Goal: Communication & Community: Answer question/provide support

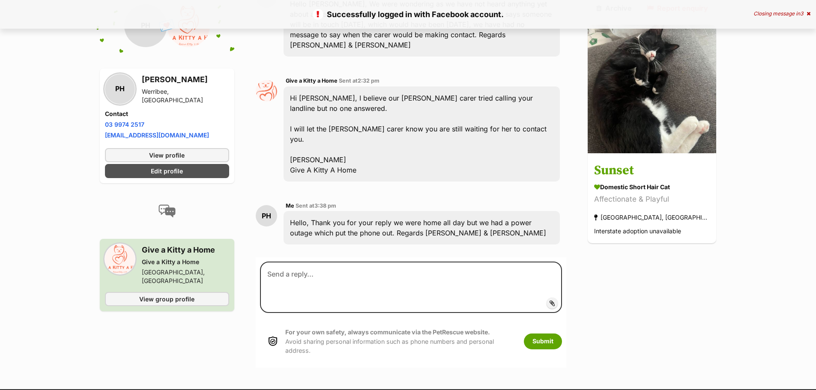
scroll to position [1055, 0]
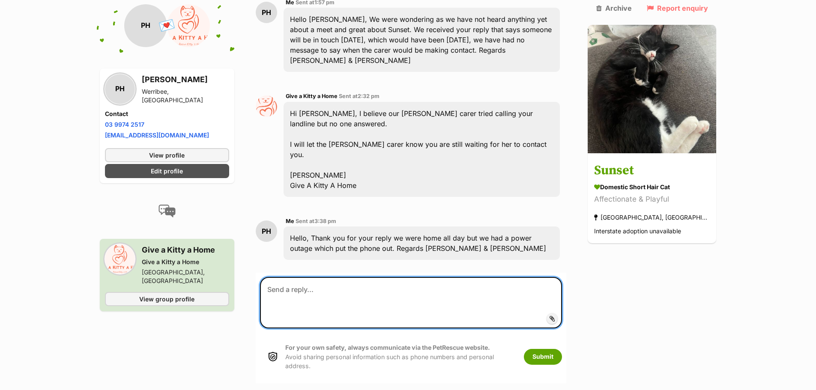
click at [287, 277] on textarea at bounding box center [411, 302] width 302 height 51
click at [446, 277] on textarea "To [PERSON_NAME], We would like to withdraw the applicationfor Sunset" at bounding box center [411, 302] width 302 height 51
click at [494, 277] on textarea "To [PERSON_NAME], We would like to withdraw the application for Sunset" at bounding box center [411, 302] width 302 height 51
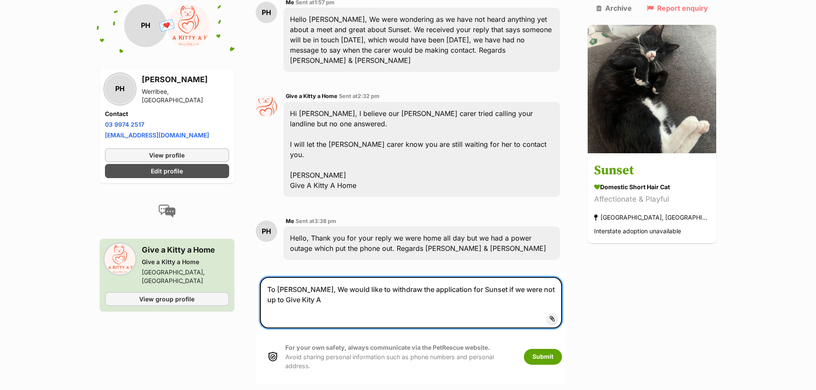
click at [281, 277] on textarea "To [PERSON_NAME], We would like to withdraw the application for Sunset if we we…" at bounding box center [411, 302] width 302 height 51
click at [283, 277] on textarea "To [PERSON_NAME], We would like to withdraw the application for Sunset if we we…" at bounding box center [411, 302] width 302 height 51
click at [281, 277] on textarea "To [PERSON_NAME], We would like to withdraw the application for Sunset if we we…" at bounding box center [411, 302] width 302 height 51
click at [282, 277] on textarea "To [PERSON_NAME], We would like to withdraw the application for Sunset if we we…" at bounding box center [411, 302] width 302 height 51
click at [306, 277] on textarea "To [PERSON_NAME], We would like to withdraw the application for Sunset if we we…" at bounding box center [411, 302] width 302 height 51
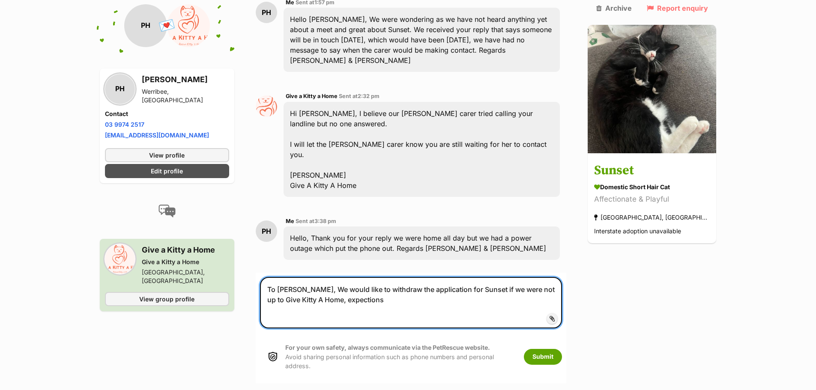
click at [335, 277] on textarea "To [PERSON_NAME], We would like to withdraw the application for Sunset if we we…" at bounding box center [411, 302] width 302 height 51
click at [383, 277] on textarea "To [PERSON_NAME], We would like to withdraw the application for Sunset if we we…" at bounding box center [411, 302] width 302 height 51
click at [336, 277] on textarea "To [PERSON_NAME], We would like to withdraw the application for Sunset if we we…" at bounding box center [411, 302] width 302 height 51
click at [359, 277] on textarea "To [PERSON_NAME], We would like to withdraw the application for Sunset if we we…" at bounding box center [411, 302] width 302 height 51
drag, startPoint x: 363, startPoint y: 217, endPoint x: 360, endPoint y: 222, distance: 6.0
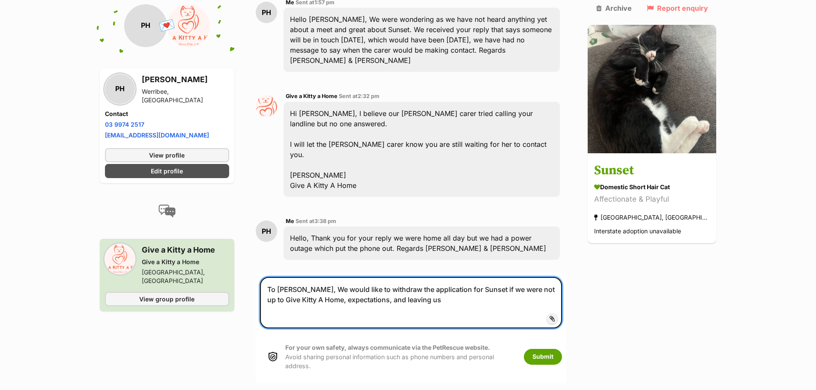
click at [362, 277] on textarea "To [PERSON_NAME], We would like to withdraw the application for Sunset if we we…" at bounding box center [411, 302] width 302 height 51
click at [365, 277] on textarea "To [PERSON_NAME], We would like to withdraw the application for Sunset if we we…" at bounding box center [411, 302] width 302 height 51
click at [406, 277] on textarea "To [PERSON_NAME], We would like to withdraw the application for Sunset if we we…" at bounding box center [411, 302] width 302 height 51
click at [385, 277] on textarea "To [PERSON_NAME], We would like to withdraw the application for Sunset if we we…" at bounding box center [411, 302] width 302 height 51
click at [408, 277] on textarea "To [PERSON_NAME], We would like to withdraw the application for Sunset if we we…" at bounding box center [411, 302] width 302 height 51
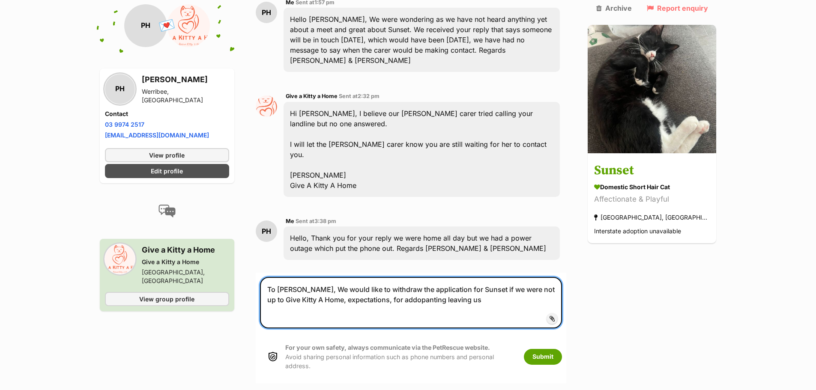
click at [389, 277] on textarea "To [PERSON_NAME], We would like to withdraw the application for Sunset if we we…" at bounding box center [411, 302] width 302 height 51
click at [393, 277] on textarea "To [PERSON_NAME], We would like to withdraw the application for Sunset if we we…" at bounding box center [411, 302] width 302 height 51
click at [471, 277] on textarea "To [PERSON_NAME], We would like to withdraw the application for Sunset if we we…" at bounding box center [411, 302] width 302 height 51
click at [406, 277] on textarea "To [PERSON_NAME], We would like to withdraw the application for Sunset if we we…" at bounding box center [411, 302] width 302 height 51
click at [458, 277] on textarea "To [PERSON_NAME], We would like to withdraw the application for Sunset if we we…" at bounding box center [411, 302] width 302 height 51
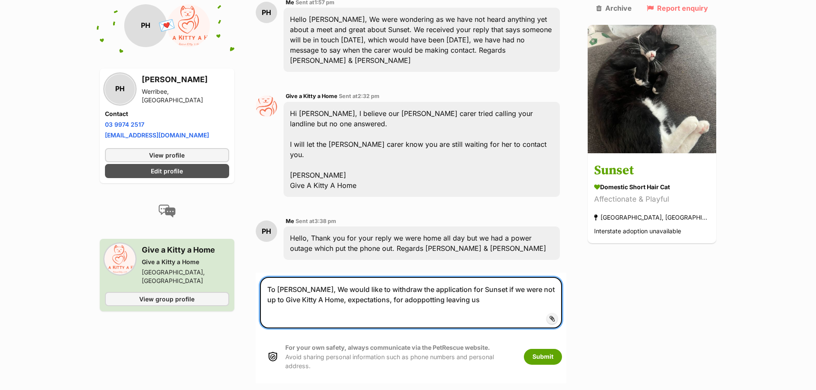
click at [385, 277] on textarea "To [PERSON_NAME], We would like to withdraw the application for Sunset if we we…" at bounding box center [411, 302] width 302 height 51
click at [410, 277] on textarea "To [PERSON_NAME], We would like to withdraw the application for Sunset if we we…" at bounding box center [411, 302] width 302 height 51
click at [459, 277] on textarea "To [PERSON_NAME], We would like to withdraw the application for Sunset if we we…" at bounding box center [411, 302] width 302 height 51
click at [419, 277] on textarea "To [PERSON_NAME], We would like to withdraw the application for Sunset if we we…" at bounding box center [411, 302] width 302 height 51
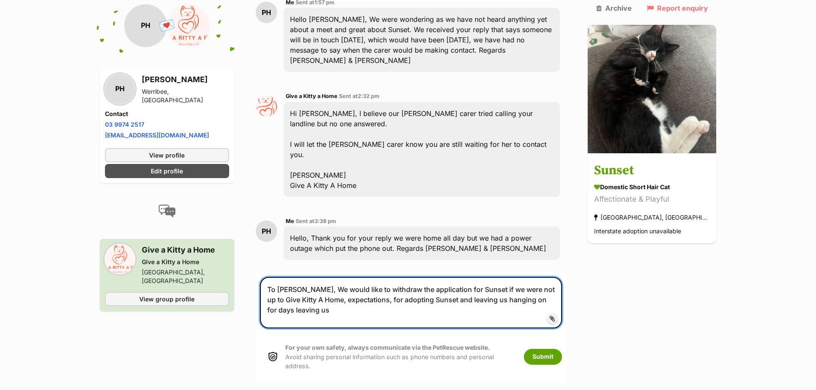
click at [562, 277] on textarea "To [PERSON_NAME], We would like to withdraw the application for Sunset if we we…" at bounding box center [411, 302] width 302 height 51
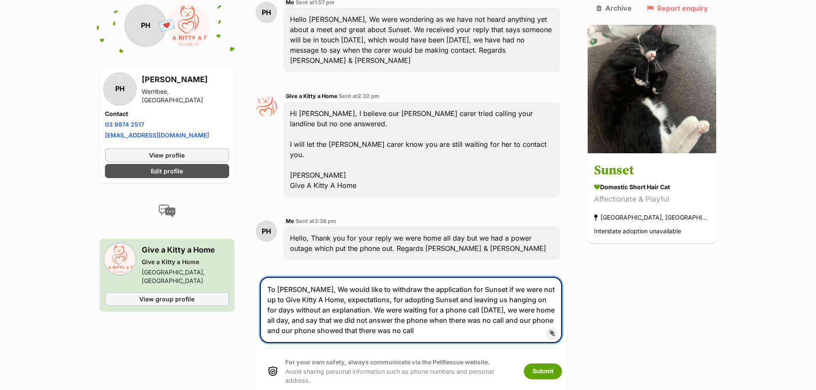
click at [382, 277] on textarea "To [PERSON_NAME], We would like to withdraw the application for Sunset if we we…" at bounding box center [411, 310] width 302 height 66
click at [559, 277] on textarea "To [PERSON_NAME], We would like to withdraw the application for Sunset if we we…" at bounding box center [411, 310] width 302 height 66
click at [374, 277] on textarea "To [PERSON_NAME], We would like to withdraw the application for Sunset if we we…" at bounding box center [411, 310] width 302 height 66
click at [475, 277] on textarea "To [PERSON_NAME], We would like to withdraw the application for Sunset if we we…" at bounding box center [411, 310] width 302 height 66
click at [523, 277] on textarea "To [PERSON_NAME], We would like to withdraw the application for Sunset if we we…" at bounding box center [411, 310] width 302 height 66
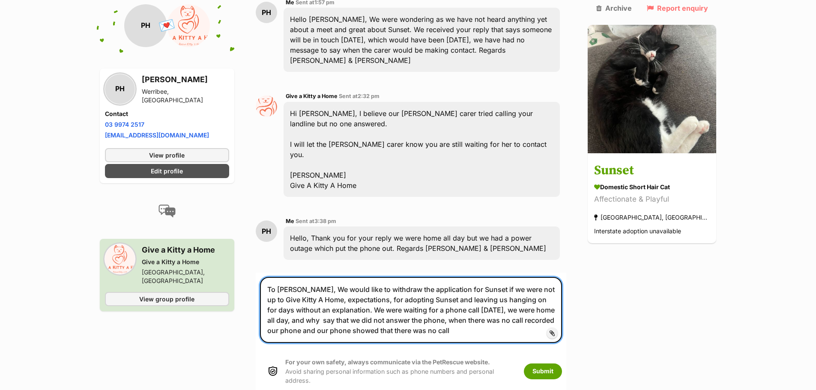
click at [507, 277] on textarea "To [PERSON_NAME], We would like to withdraw the application for Sunset if we we…" at bounding box center [411, 310] width 302 height 66
click at [407, 277] on textarea "To [PERSON_NAME], We would like to withdraw the application for Sunset if we we…" at bounding box center [411, 310] width 302 height 66
click at [406, 277] on textarea "To [PERSON_NAME], We would like to withdraw the application for Sunset if we we…" at bounding box center [411, 310] width 302 height 66
click at [531, 277] on textarea "To [PERSON_NAME], We would like to withdraw the application for Sunset if we we…" at bounding box center [411, 310] width 302 height 66
click at [550, 277] on textarea "To [PERSON_NAME], We would like to withdraw the application for Sunset if we we…" at bounding box center [411, 310] width 302 height 66
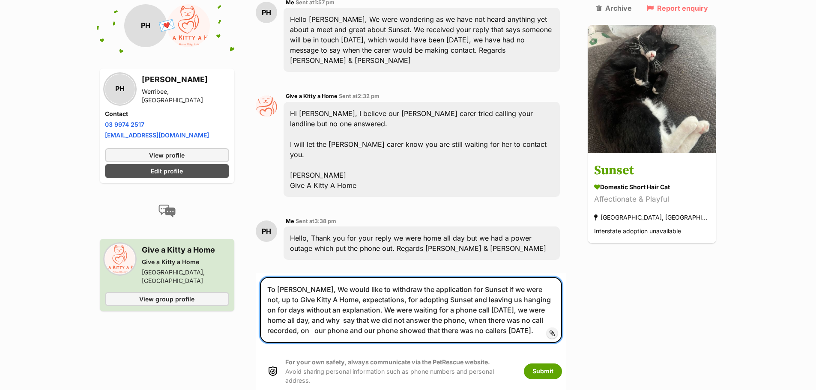
click at [531, 277] on textarea "To [PERSON_NAME], We would like to withdraw the application for Sunset if we we…" at bounding box center [411, 310] width 302 height 66
click at [532, 277] on textarea "To [PERSON_NAME], We would like to withdraw the application for Sunset if we we…" at bounding box center [411, 310] width 302 height 66
click at [533, 277] on textarea "To [PERSON_NAME], We would like to withdraw the application for Sunset if we we…" at bounding box center [411, 310] width 302 height 66
click at [549, 277] on textarea "To [PERSON_NAME], We would like to withdraw the application for Sunset if we we…" at bounding box center [411, 310] width 302 height 66
drag, startPoint x: 453, startPoint y: 249, endPoint x: 458, endPoint y: 248, distance: 5.2
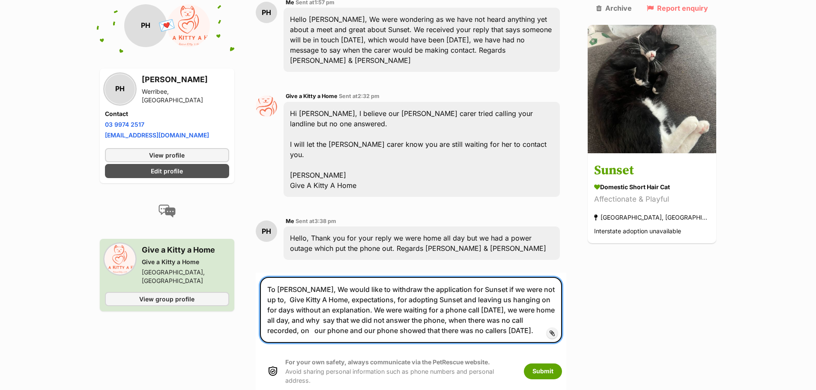
click at [454, 277] on textarea "To [PERSON_NAME], We would like to withdraw the application for Sunset if we we…" at bounding box center [411, 310] width 302 height 66
click at [457, 277] on textarea "To [PERSON_NAME], We would like to withdraw the application for Sunset if we we…" at bounding box center [411, 310] width 302 height 66
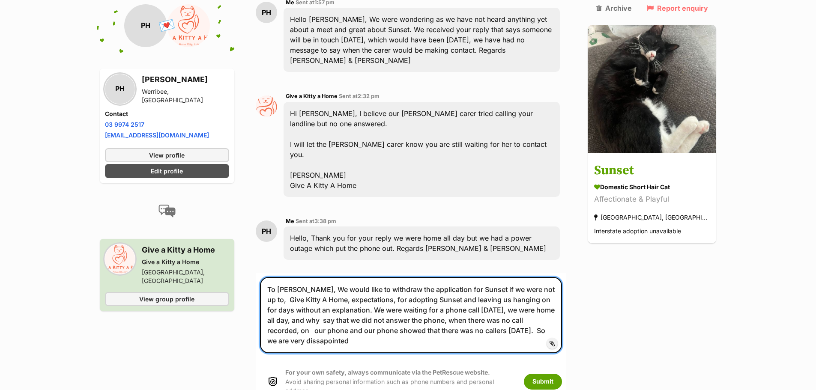
click at [520, 277] on textarea "To [PERSON_NAME], We would like to withdraw the application for Sunset if we we…" at bounding box center [411, 315] width 302 height 76
click at [554, 277] on textarea "To [PERSON_NAME], We would like to withdraw the application for Sunset if we we…" at bounding box center [411, 315] width 302 height 76
click at [562, 277] on textarea "To [PERSON_NAME], We would like to withdraw the application for Sunset if we we…" at bounding box center [411, 315] width 302 height 76
click at [560, 277] on textarea "To [PERSON_NAME], We would like to withdraw the application for Sunset if we we…" at bounding box center [411, 315] width 302 height 76
click at [553, 277] on textarea "To [PERSON_NAME], We would like to withdraw the application for Sunset if we we…" at bounding box center [411, 315] width 302 height 76
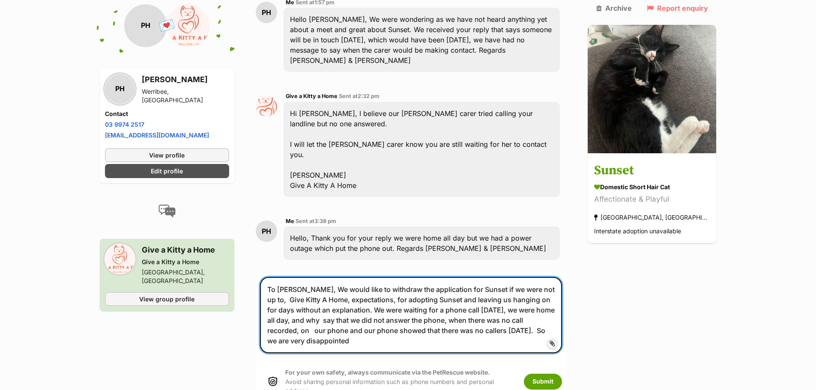
click at [551, 277] on textarea "To [PERSON_NAME], We would like to withdraw the application for Sunset if we we…" at bounding box center [411, 315] width 302 height 76
click at [553, 277] on textarea "To [PERSON_NAME], We would like to withdraw the application for Sunset if we we…" at bounding box center [411, 315] width 302 height 76
click at [337, 277] on textarea "To [PERSON_NAME], We would like to withdraw the application for Sunset if we we…" at bounding box center [411, 315] width 302 height 76
click at [329, 277] on textarea "To [PERSON_NAME], We would like to withdraw the application for Sunset if we we…" at bounding box center [411, 315] width 302 height 76
click at [368, 277] on textarea "To [PERSON_NAME], We would like to withdraw the application for Sunset if we we…" at bounding box center [411, 315] width 302 height 76
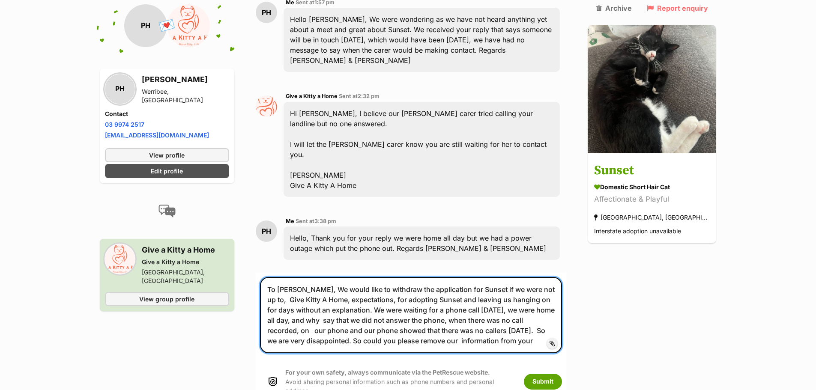
click at [451, 277] on textarea "To [PERSON_NAME], We would like to withdraw the application for Sunset if we we…" at bounding box center [411, 315] width 302 height 76
click at [443, 277] on textarea "To [PERSON_NAME], We would like to withdraw the application for Sunset if we we…" at bounding box center [411, 315] width 302 height 76
click at [446, 277] on textarea "To [PERSON_NAME], We would like to withdraw the application for Sunset if we we…" at bounding box center [411, 315] width 302 height 76
drag, startPoint x: 444, startPoint y: 256, endPoint x: 448, endPoint y: 260, distance: 6.1
click at [444, 277] on textarea "To [PERSON_NAME], We would like to withdraw the application for Sunset if we we…" at bounding box center [411, 315] width 302 height 76
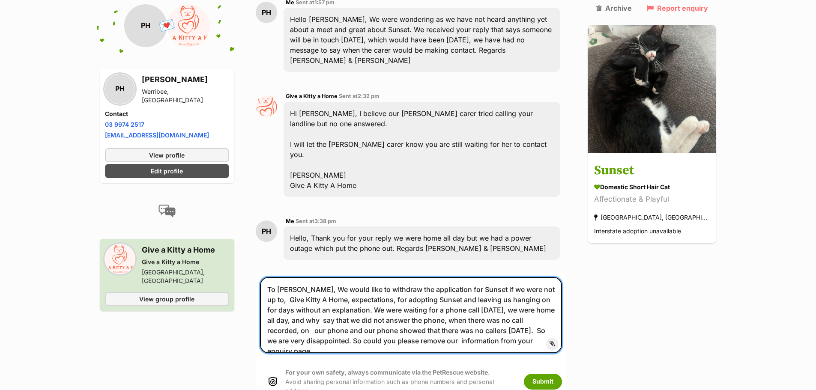
click at [455, 277] on textarea "To [PERSON_NAME], We would like to withdraw the application for Sunset if we we…" at bounding box center [411, 315] width 302 height 76
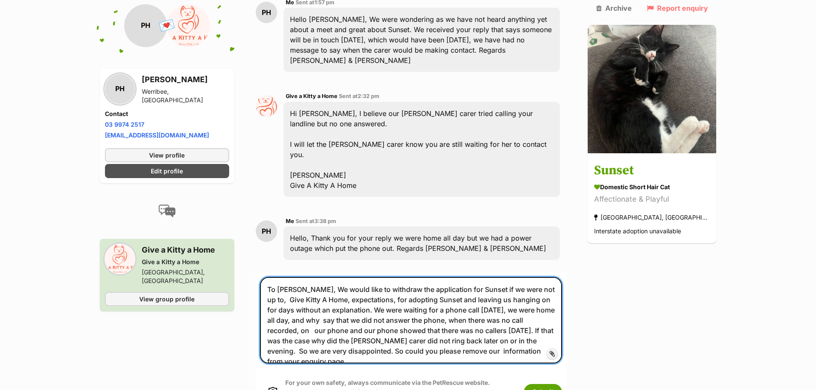
click at [491, 277] on textarea "To [PERSON_NAME], We would like to withdraw the application for Sunset if we we…" at bounding box center [411, 320] width 302 height 87
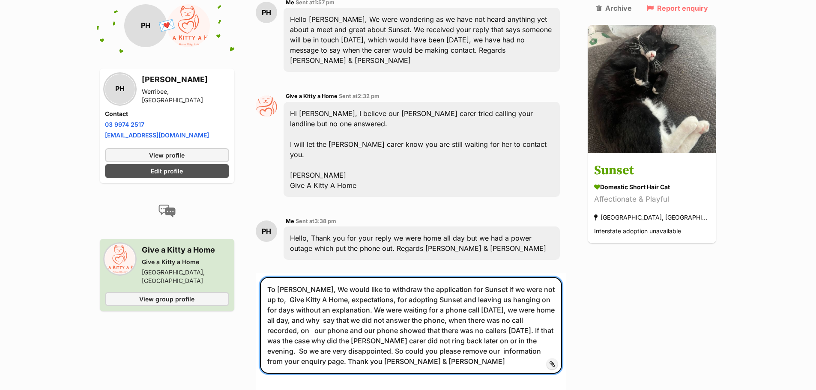
type textarea "To [PERSON_NAME], We would like to withdraw the application for Sunset if we we…"
